Goal: Transaction & Acquisition: Book appointment/travel/reservation

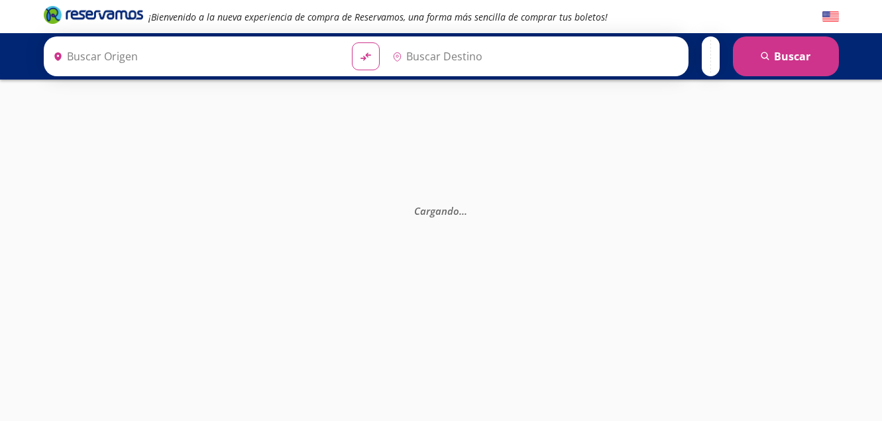
type input "[GEOGRAPHIC_DATA], [GEOGRAPHIC_DATA]"
type input "[DATE][GEOGRAPHIC_DATA][PERSON_NAME], [GEOGRAPHIC_DATA]"
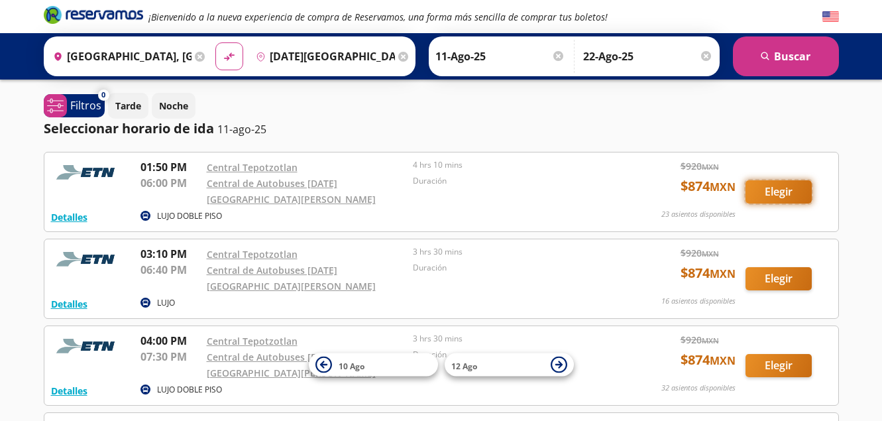
click at [774, 191] on button "Elegir" at bounding box center [779, 191] width 66 height 23
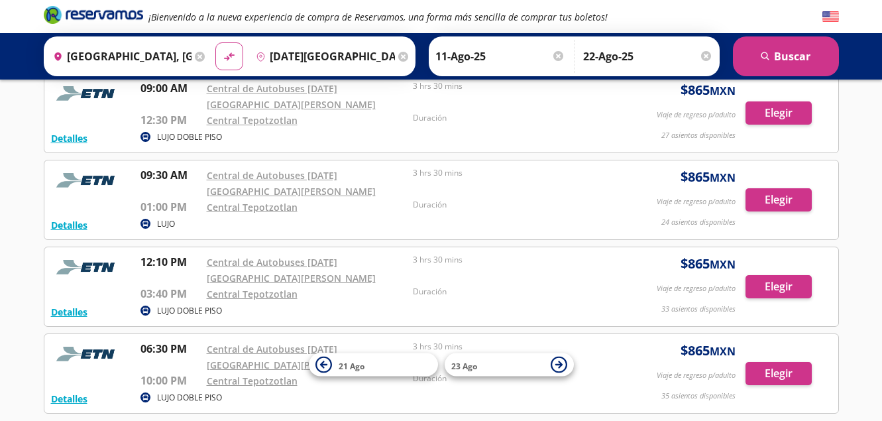
scroll to position [398, 0]
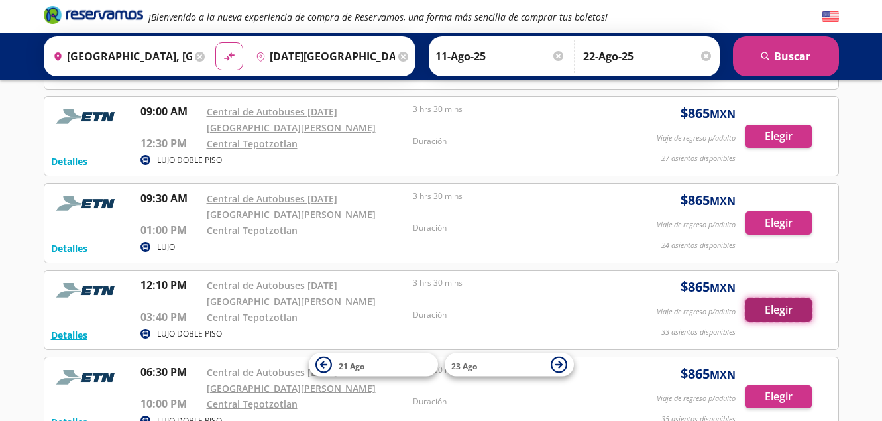
click at [784, 308] on button "Elegir" at bounding box center [779, 309] width 66 height 23
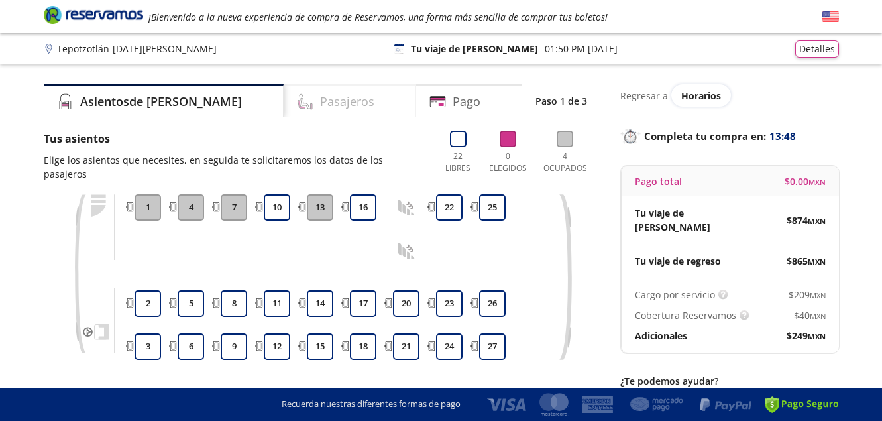
click at [320, 101] on h4 "Pasajeros" at bounding box center [347, 102] width 54 height 18
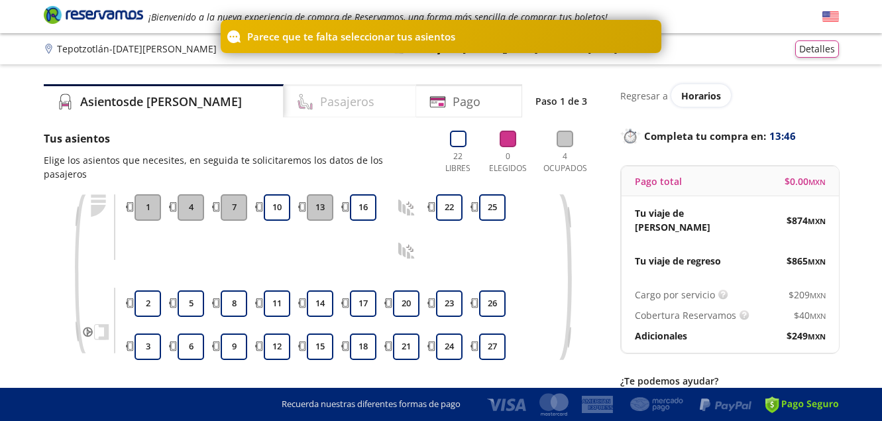
click at [320, 101] on h4 "Pasajeros" at bounding box center [347, 102] width 54 height 18
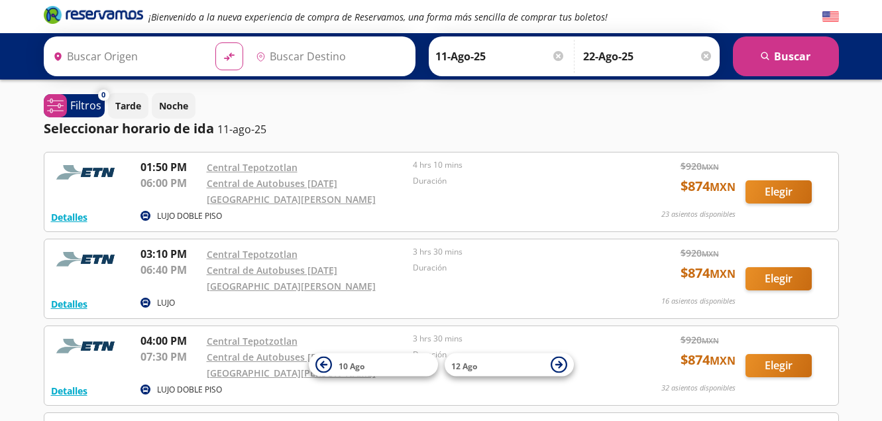
type input "[GEOGRAPHIC_DATA], [GEOGRAPHIC_DATA]"
type input "[DATE][GEOGRAPHIC_DATA][PERSON_NAME], [GEOGRAPHIC_DATA]"
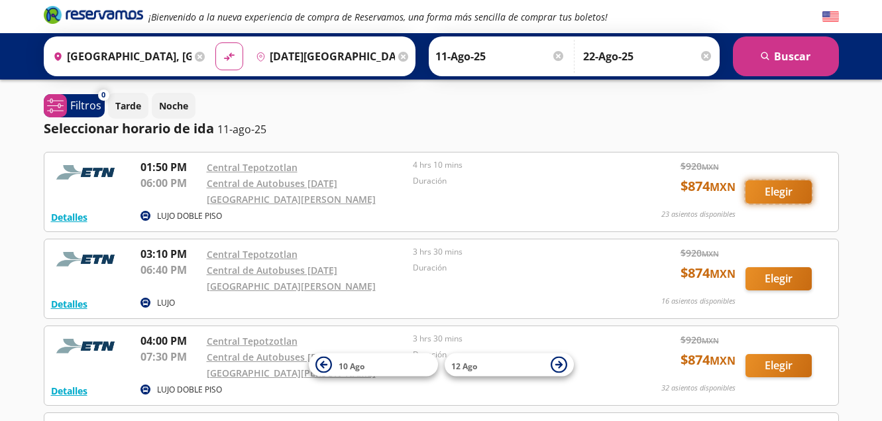
click at [771, 189] on button "Elegir" at bounding box center [779, 191] width 66 height 23
click at [79, 111] on p "Filtros" at bounding box center [85, 105] width 31 height 16
click at [60, 105] on icon at bounding box center [55, 106] width 16 height 14
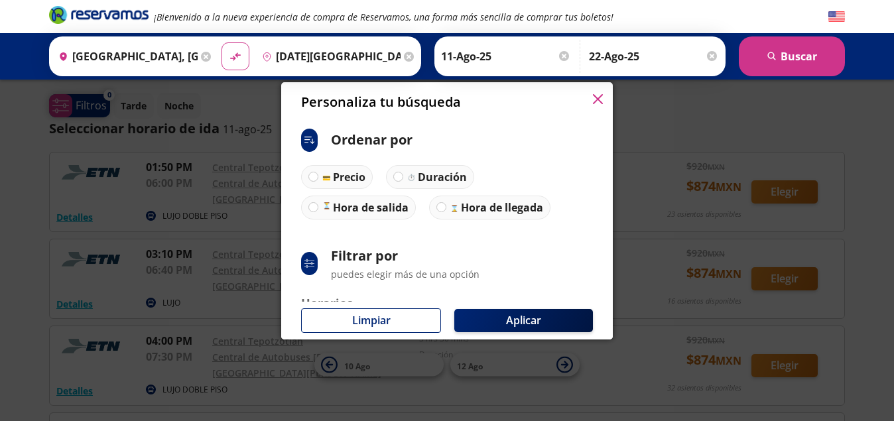
click at [60, 105] on div "Personaliza tu búsqueda ci:sort-ascending Ordenar por Precio Duración Hora de s…" at bounding box center [447, 210] width 894 height 421
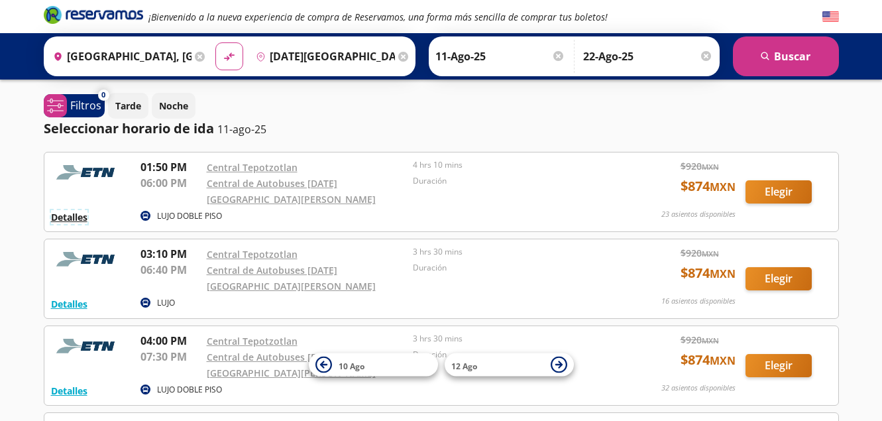
click at [66, 219] on button "Detalles" at bounding box center [69, 217] width 36 height 14
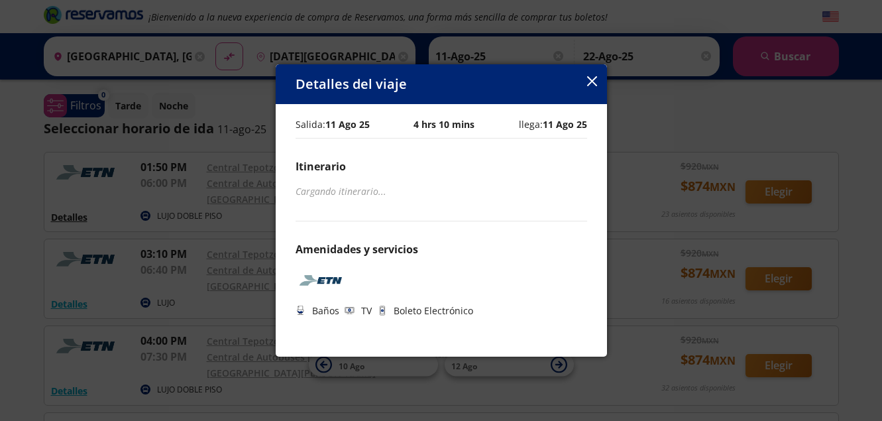
click at [66, 219] on div "Detalles del viaje Salida: 11 Ago 25 4 hrs 10 mins llega: 11 Ago 25 Itinerario …" at bounding box center [441, 210] width 882 height 421
click at [66, 219] on button "Detalles" at bounding box center [69, 217] width 36 height 14
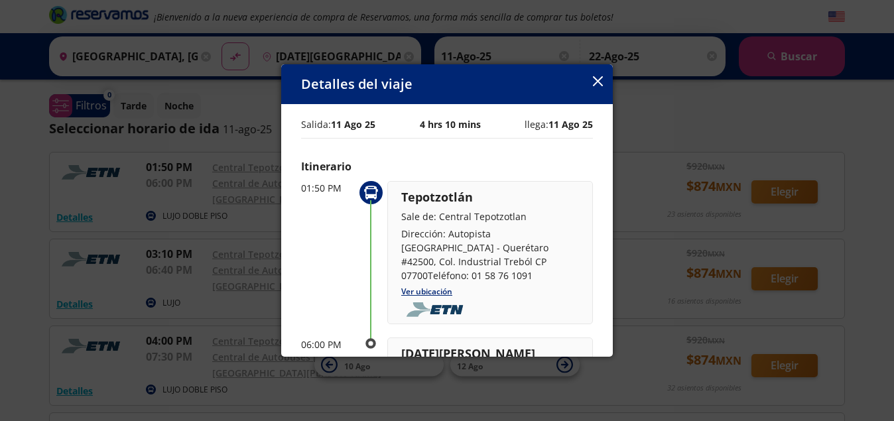
click at [598, 83] on icon "button" at bounding box center [598, 81] width 10 height 10
click at [598, 83] on div "¡Bienvenido a la nueva experiencia de compra de Reservamos, una forma más senci…" at bounding box center [447, 343] width 894 height 686
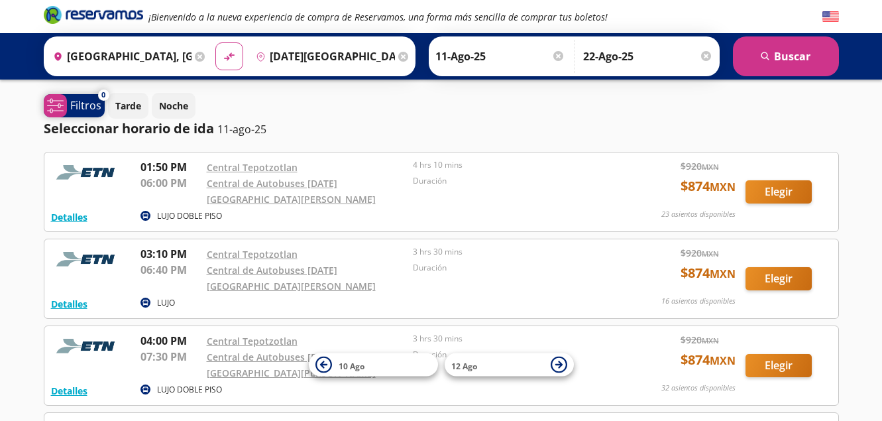
click at [86, 109] on p "Filtros" at bounding box center [85, 105] width 31 height 16
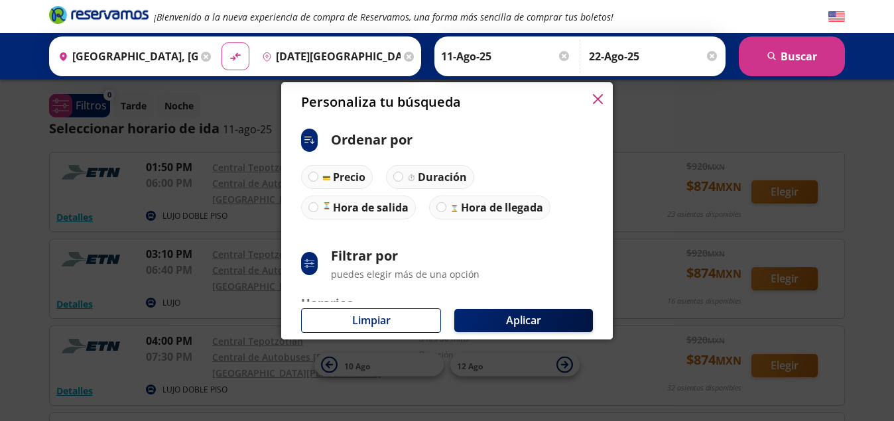
click at [595, 95] on icon "button" at bounding box center [598, 99] width 10 height 10
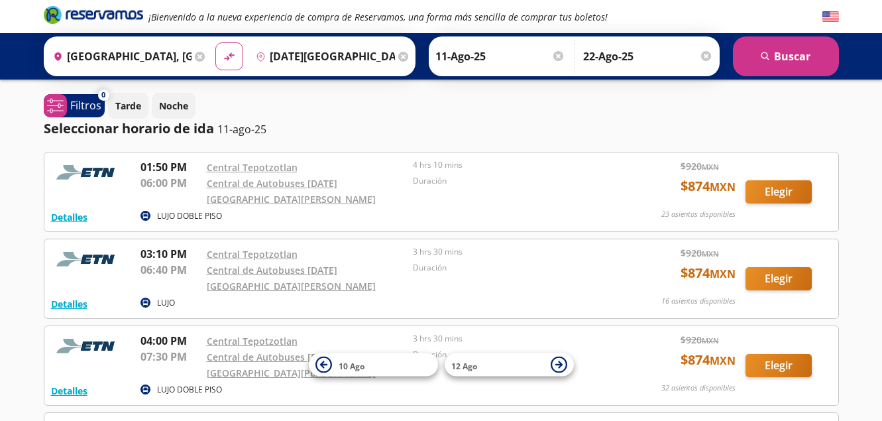
click at [595, 95] on div "Tarde Noche" at bounding box center [473, 106] width 731 height 26
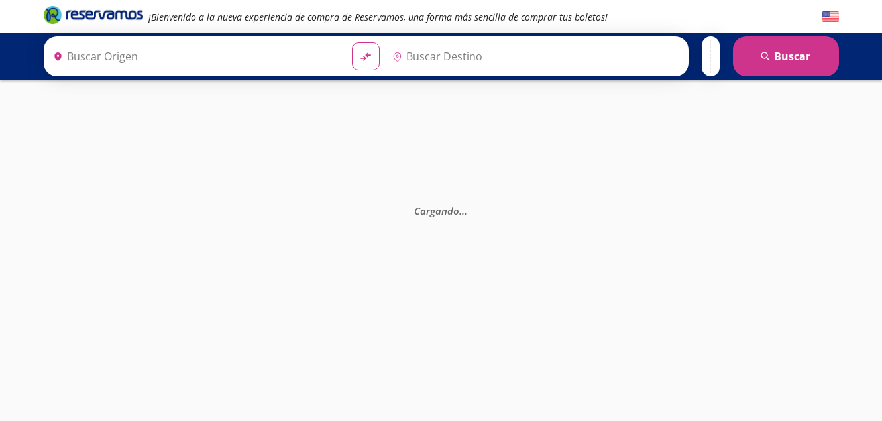
type input "[DATE][GEOGRAPHIC_DATA][PERSON_NAME], [GEOGRAPHIC_DATA]"
type input "[GEOGRAPHIC_DATA], [GEOGRAPHIC_DATA]"
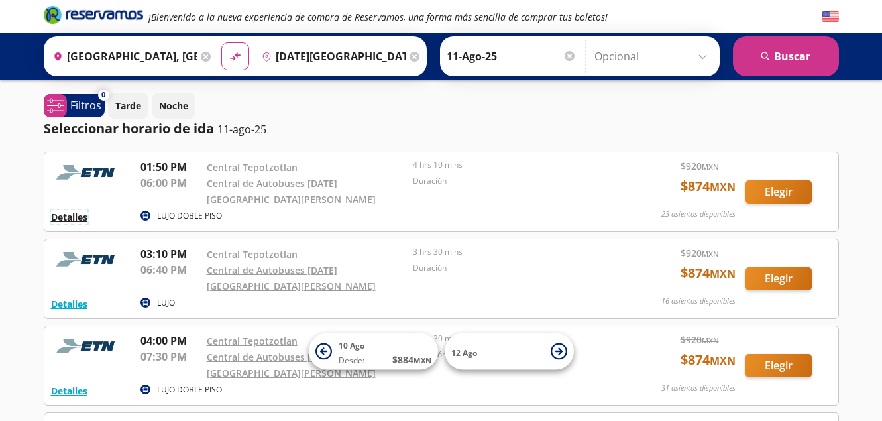
click at [69, 222] on button "Detalles" at bounding box center [69, 217] width 36 height 14
click at [764, 192] on button "Elegir" at bounding box center [779, 191] width 66 height 23
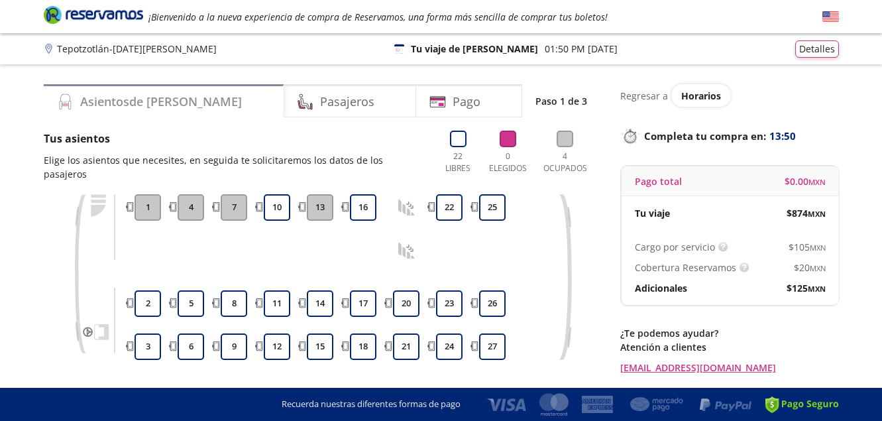
click at [103, 97] on h4 "Asientos de [PERSON_NAME]" at bounding box center [161, 102] width 162 height 18
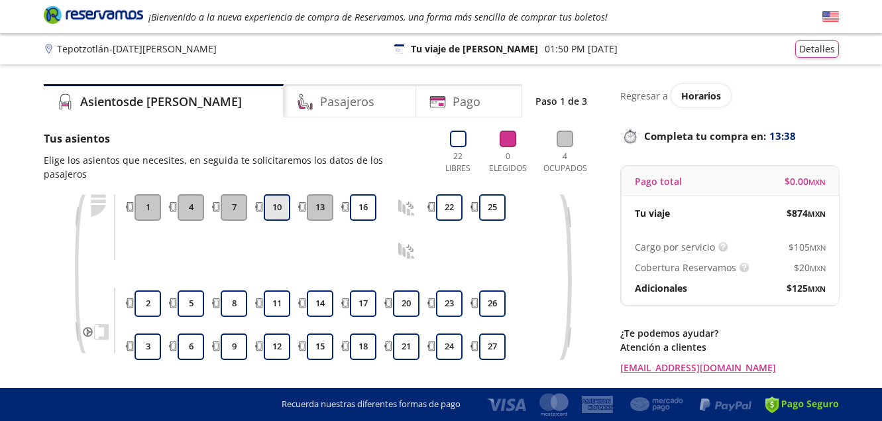
click at [272, 211] on button "10" at bounding box center [277, 207] width 27 height 27
click at [272, 224] on div at bounding box center [277, 229] width 33 height 10
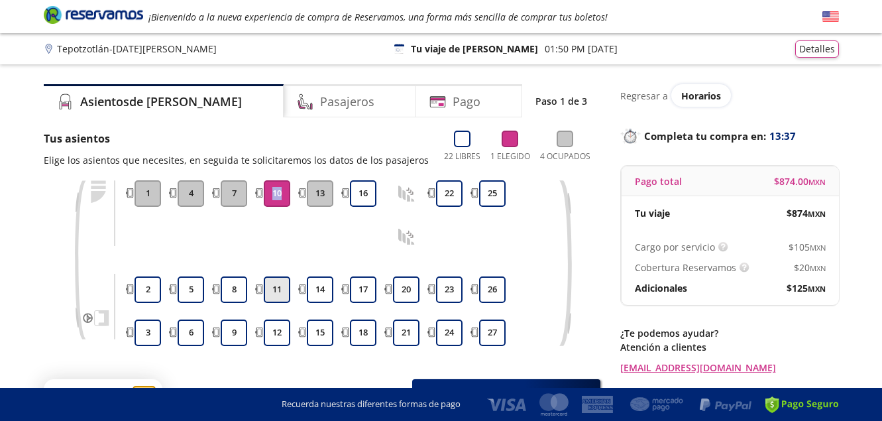
click at [273, 294] on button "11" at bounding box center [277, 289] width 27 height 27
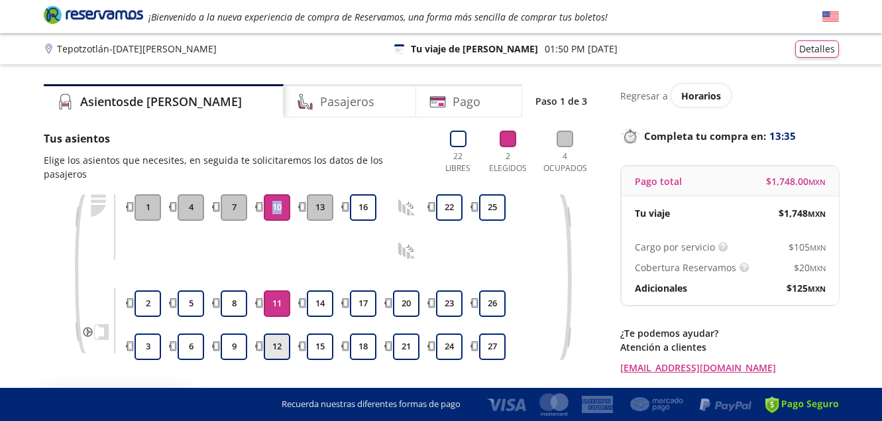
click at [278, 347] on button "12" at bounding box center [277, 346] width 27 height 27
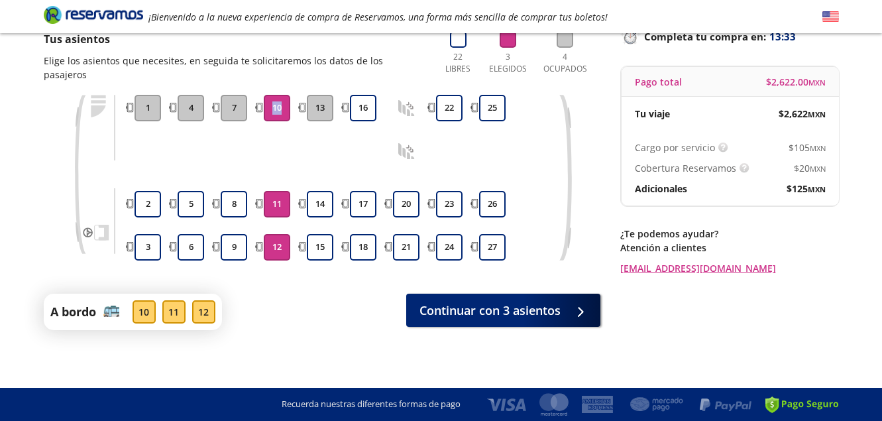
scroll to position [101, 0]
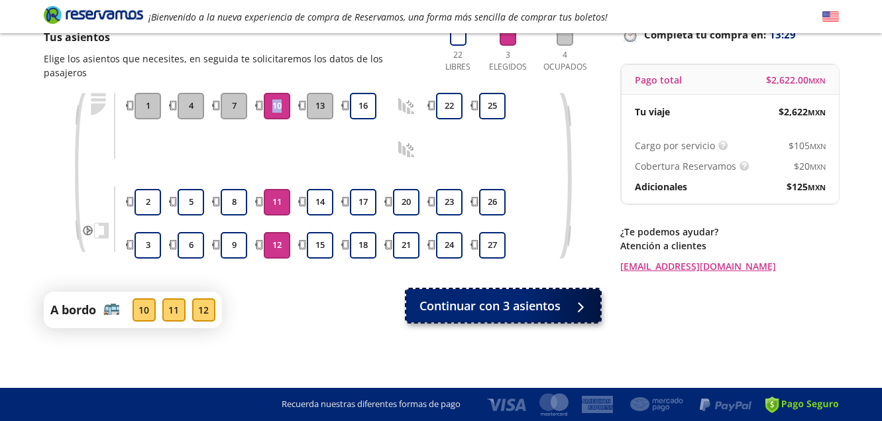
click at [444, 301] on span "Continuar con 3 asientos" at bounding box center [490, 306] width 141 height 18
